Goal: Transaction & Acquisition: Purchase product/service

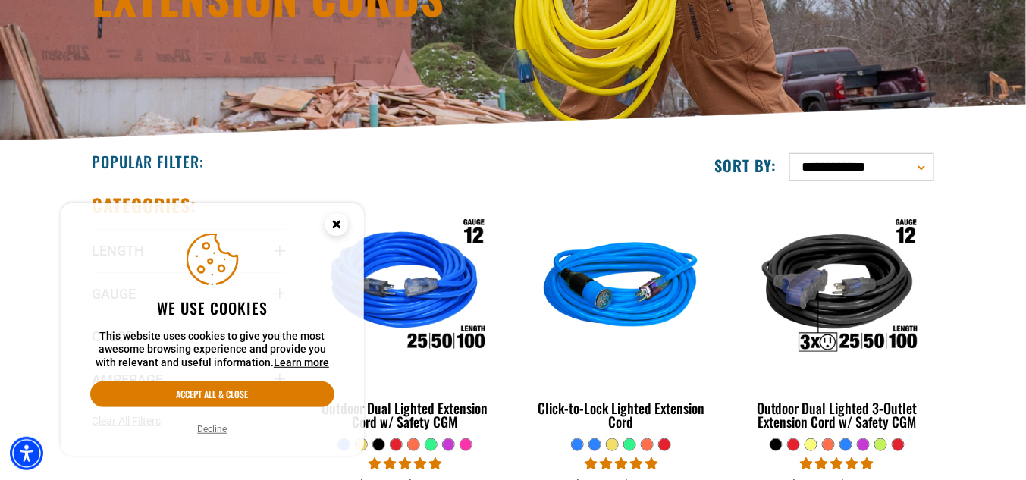
scroll to position [243, 0]
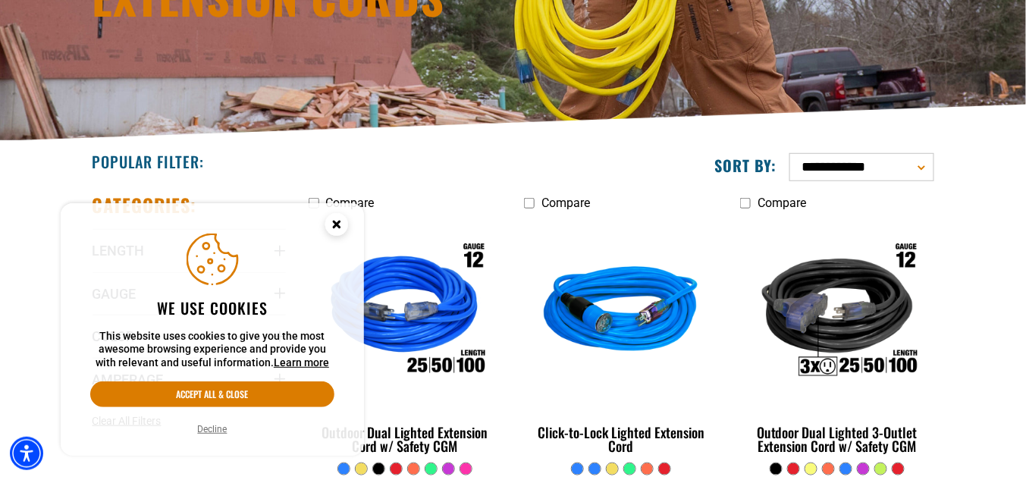
click at [338, 223] on icon "Cookie Consent" at bounding box center [336, 223] width 5 height 5
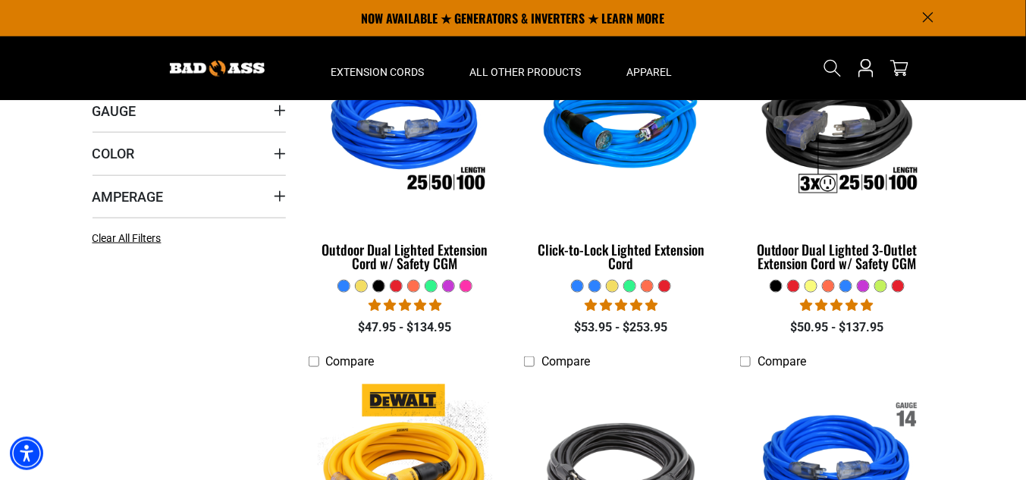
scroll to position [426, 0]
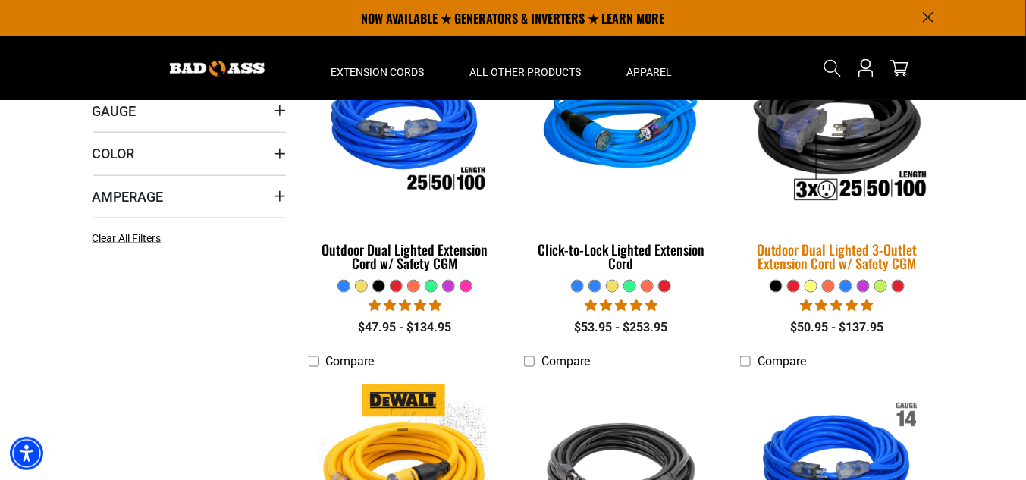
click at [829, 252] on div "Outdoor Dual Lighted 3-Outlet Extension Cord w/ Safety CGM" at bounding box center [836, 256] width 193 height 27
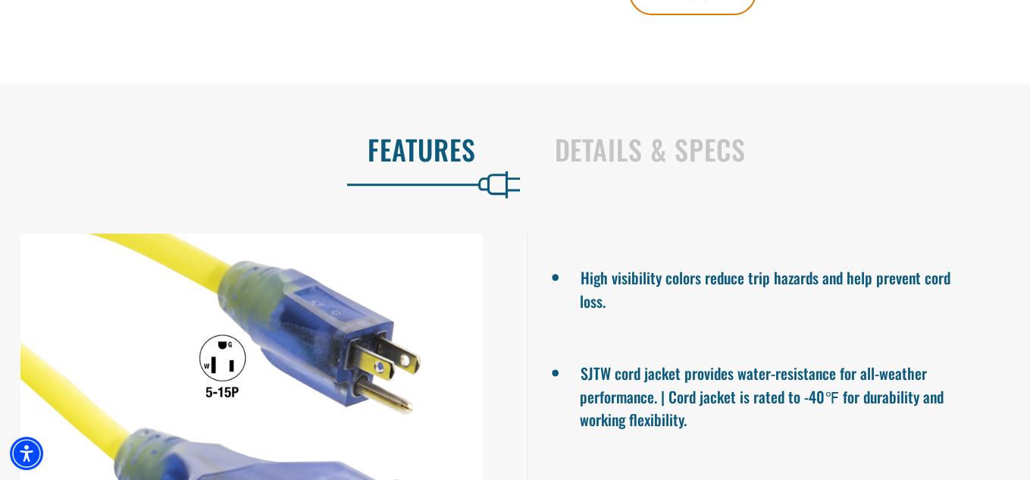
scroll to position [955, 0]
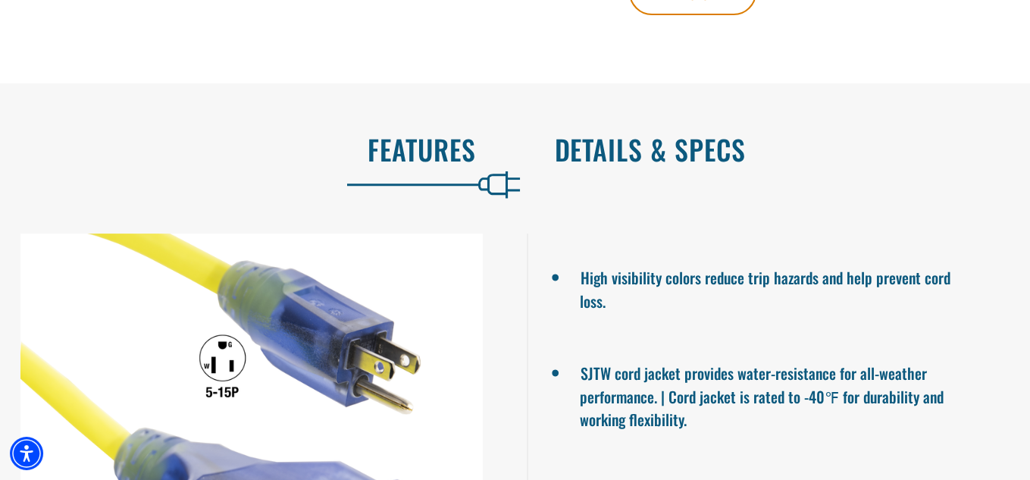
click at [657, 150] on h2 "Details & Specs" at bounding box center [777, 149] width 444 height 32
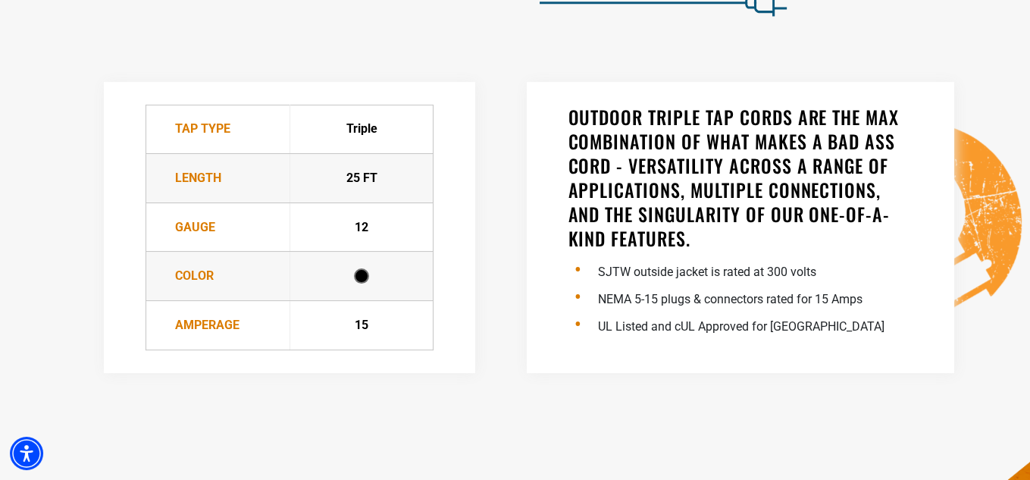
scroll to position [1138, 0]
